Goal: Task Accomplishment & Management: Use online tool/utility

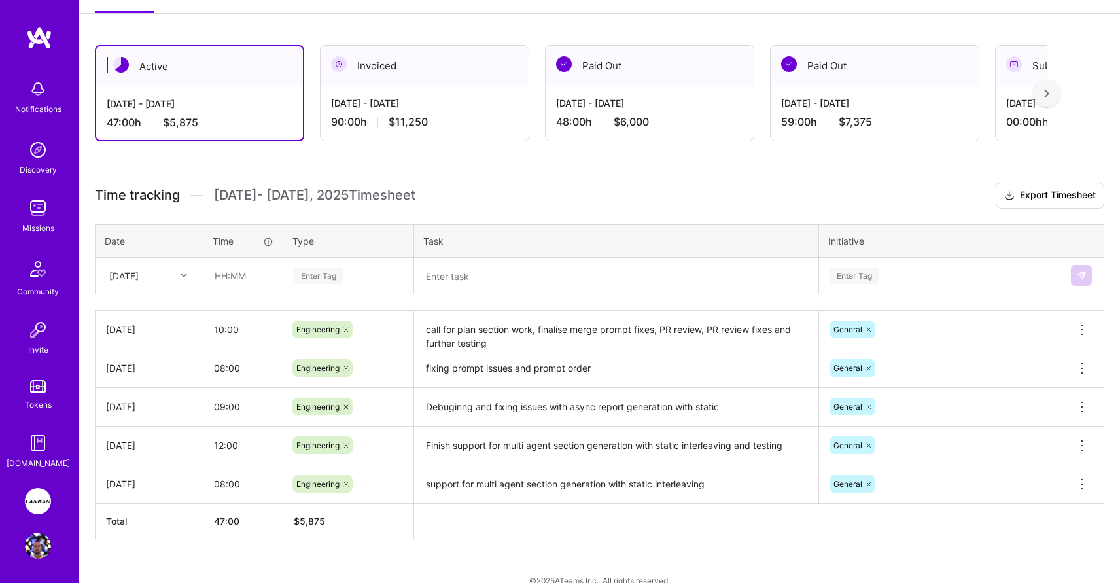
scroll to position [215, 0]
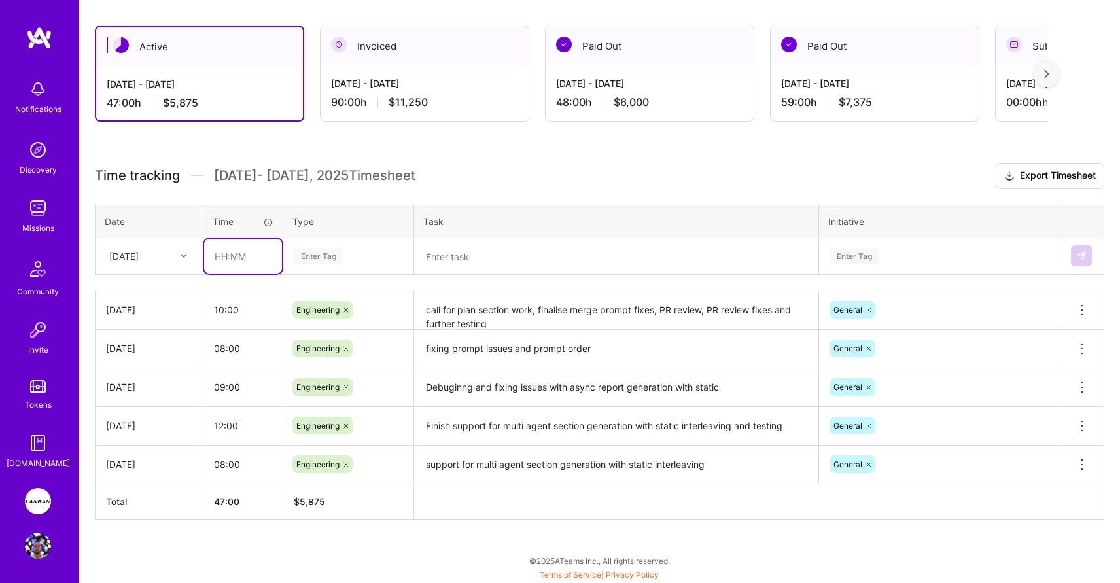
click at [234, 253] on input "text" at bounding box center [243, 256] width 78 height 35
type input "08:00"
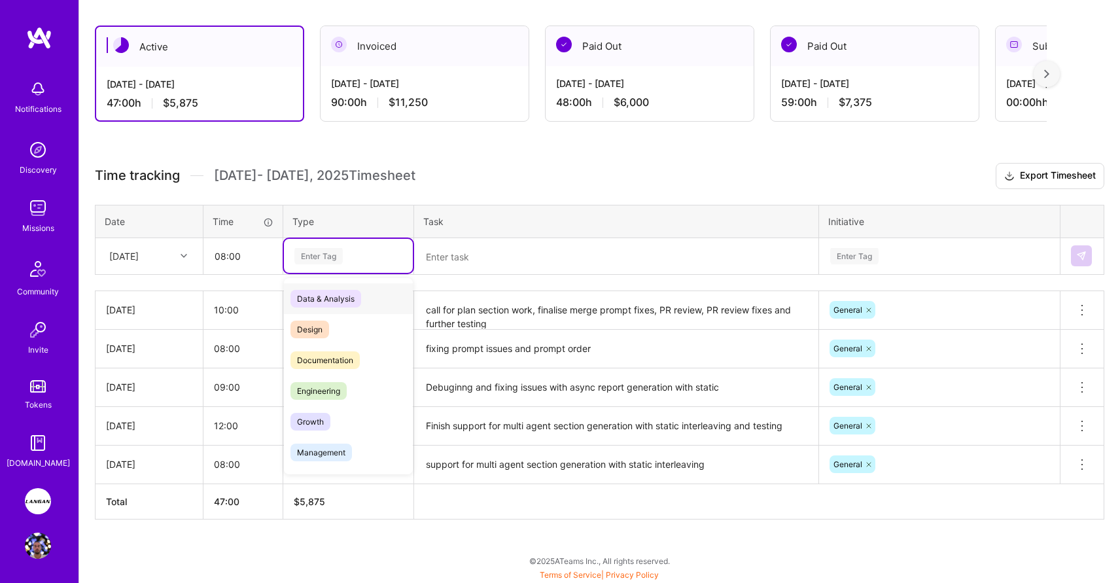
click at [312, 254] on div "Enter Tag" at bounding box center [319, 256] width 48 height 20
click at [321, 387] on span "Engineering" at bounding box center [319, 391] width 56 height 18
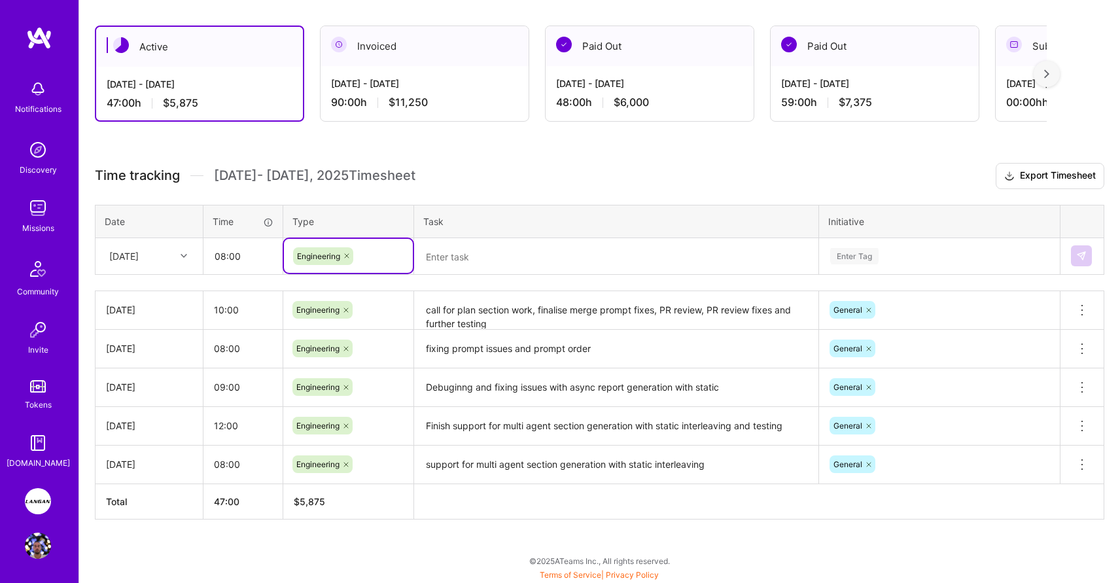
click at [503, 245] on textarea at bounding box center [617, 257] width 402 height 34
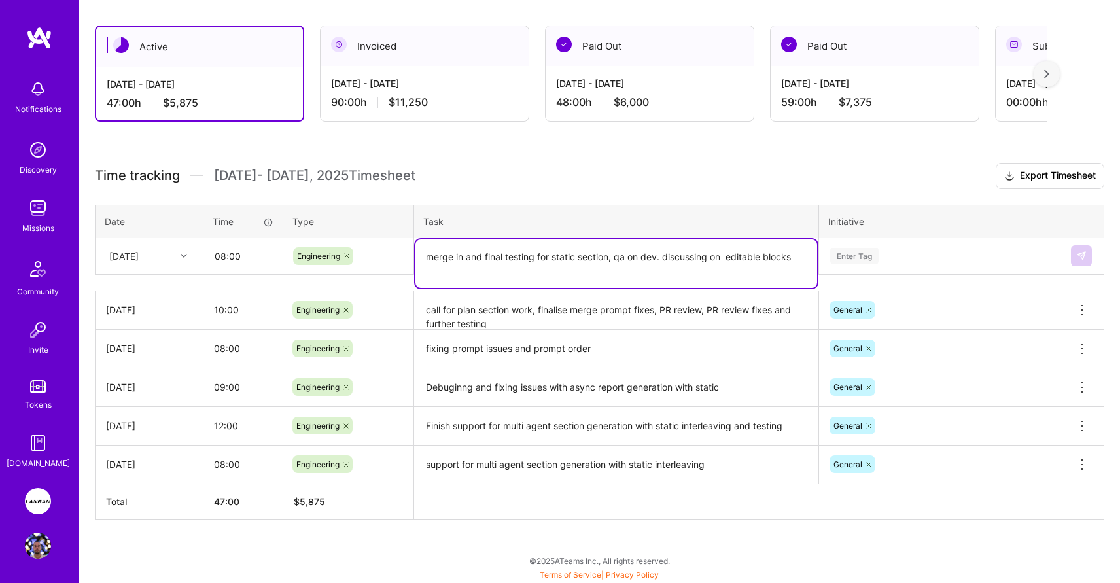
drag, startPoint x: 751, startPoint y: 255, endPoint x: 726, endPoint y: 253, distance: 24.3
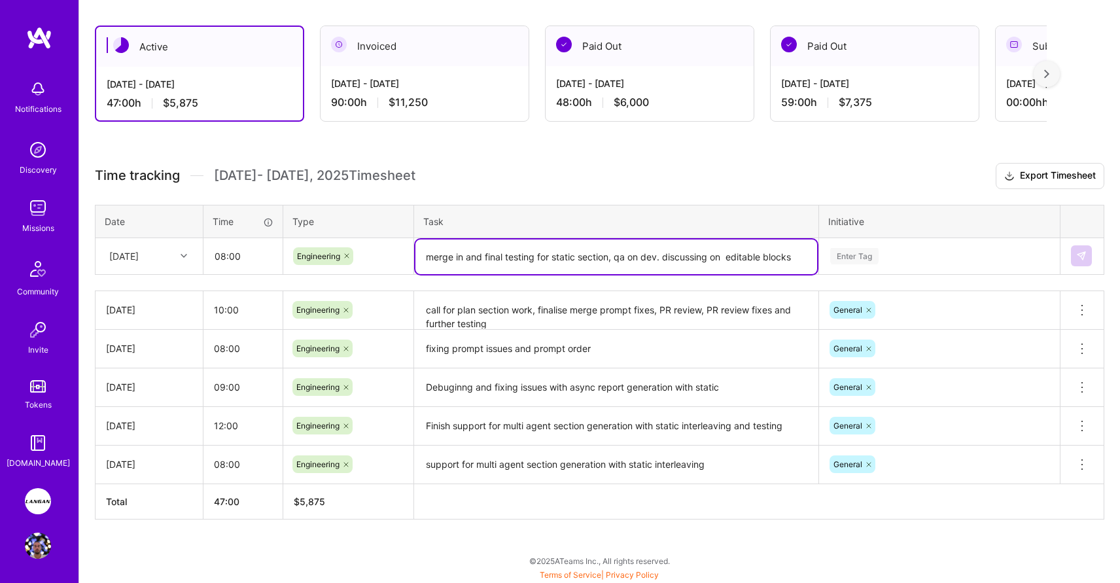
type textarea "merge in and final testing for static section, qa on dev. discussing on editabl…"
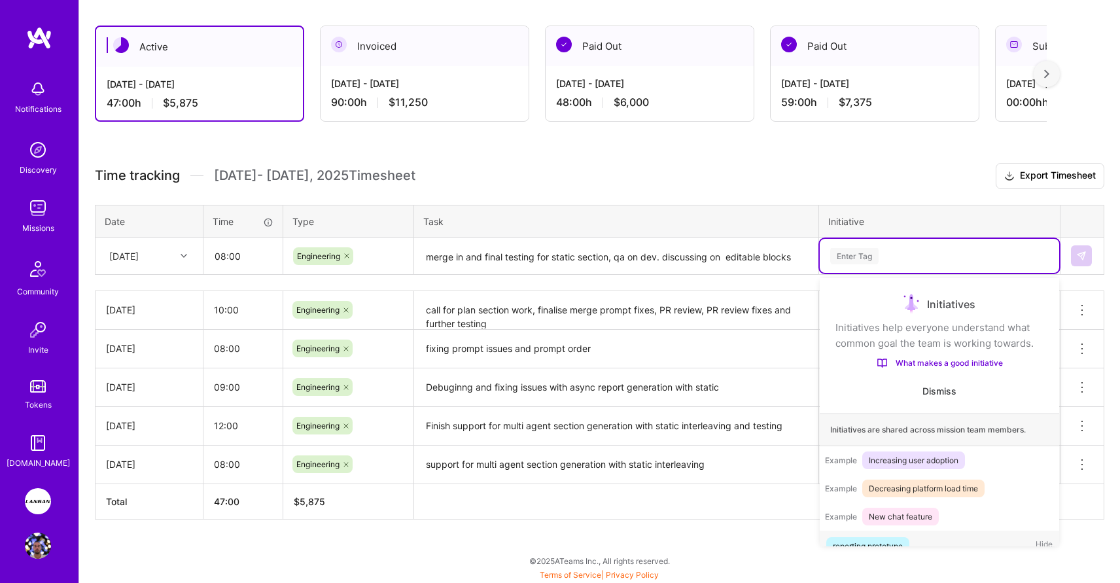
click at [842, 251] on div "Enter Tag" at bounding box center [854, 256] width 48 height 20
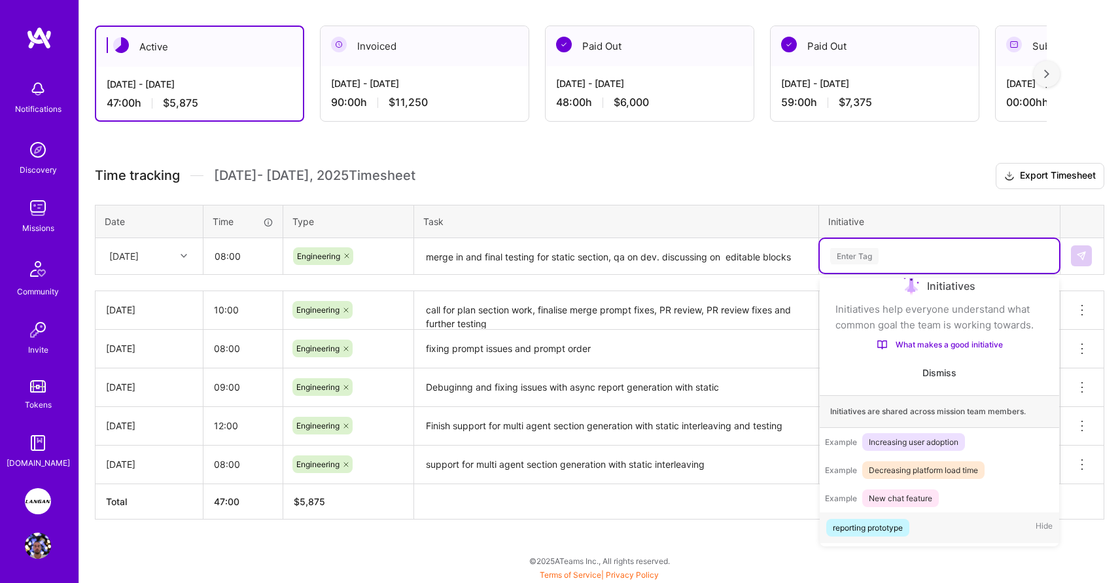
scroll to position [22, 0]
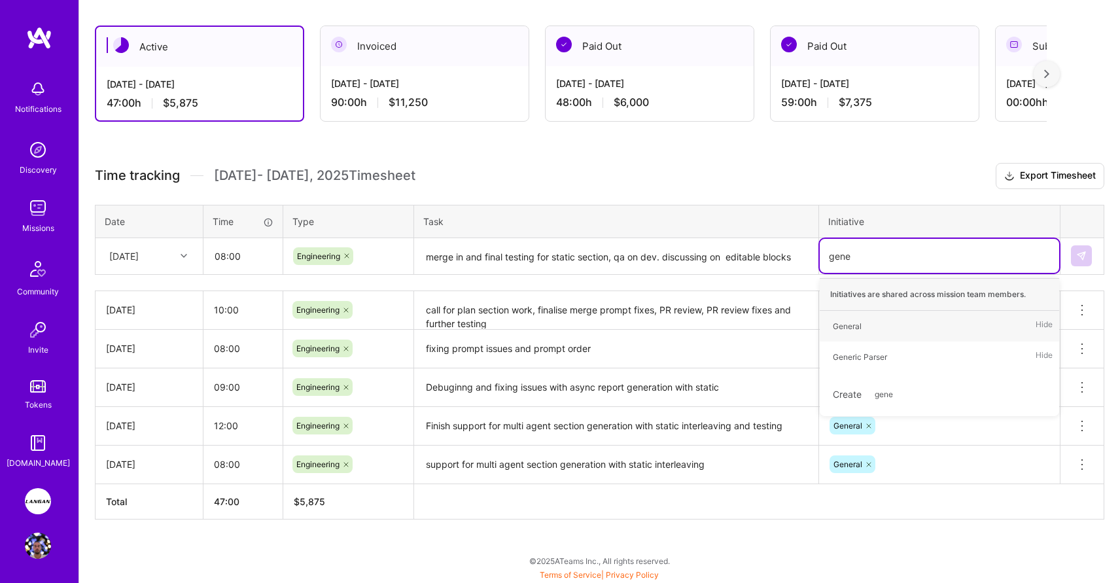
type input "gener"
click at [859, 331] on div "General" at bounding box center [847, 326] width 29 height 14
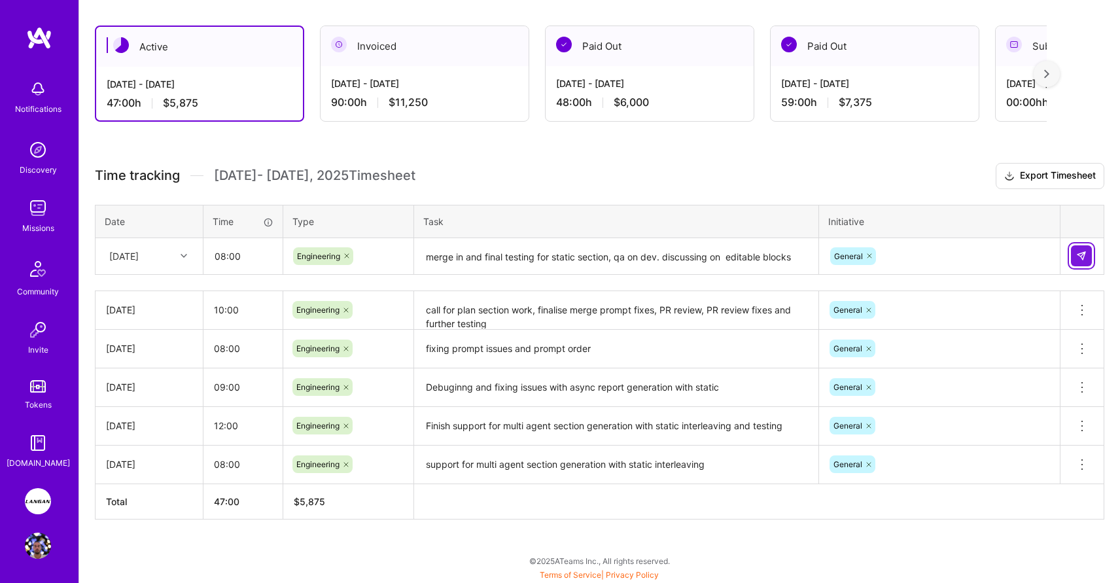
click at [1082, 259] on img at bounding box center [1082, 256] width 10 height 10
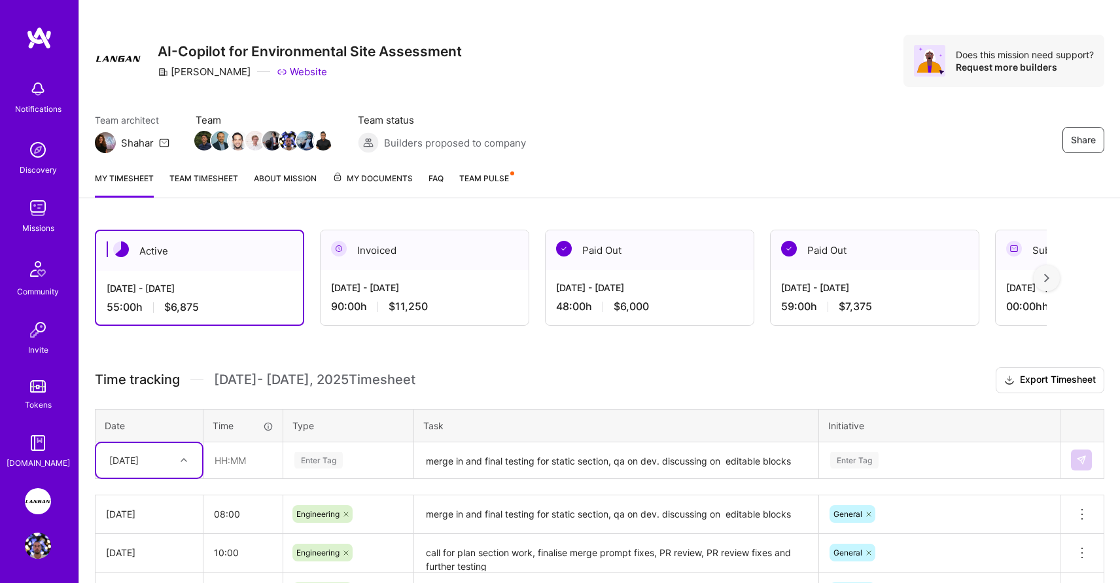
scroll to position [0, 0]
